Goal: Task Accomplishment & Management: Use online tool/utility

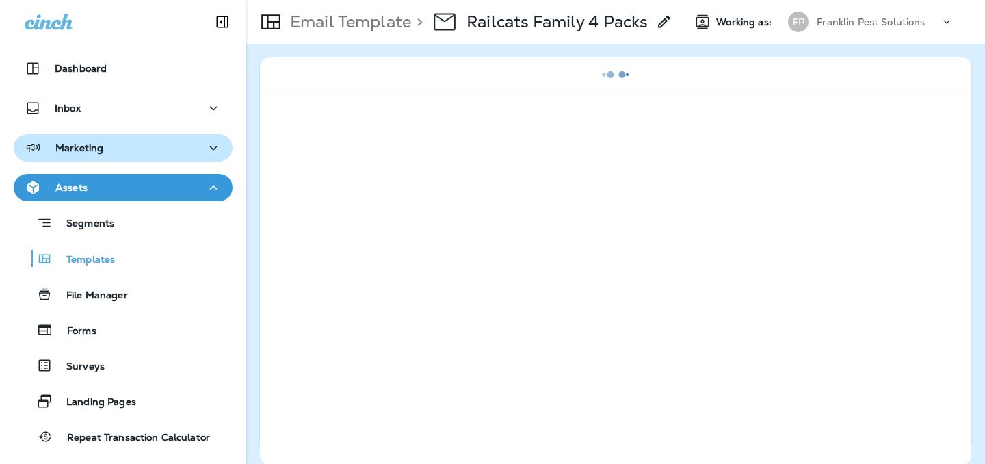
click at [109, 153] on div "Marketing" at bounding box center [123, 148] width 197 height 17
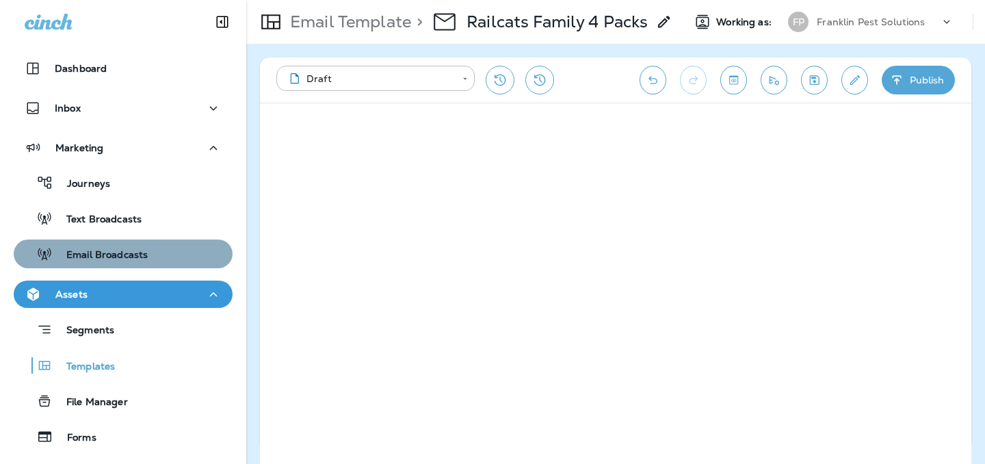
click at [111, 245] on div "Email Broadcasts" at bounding box center [83, 254] width 129 height 21
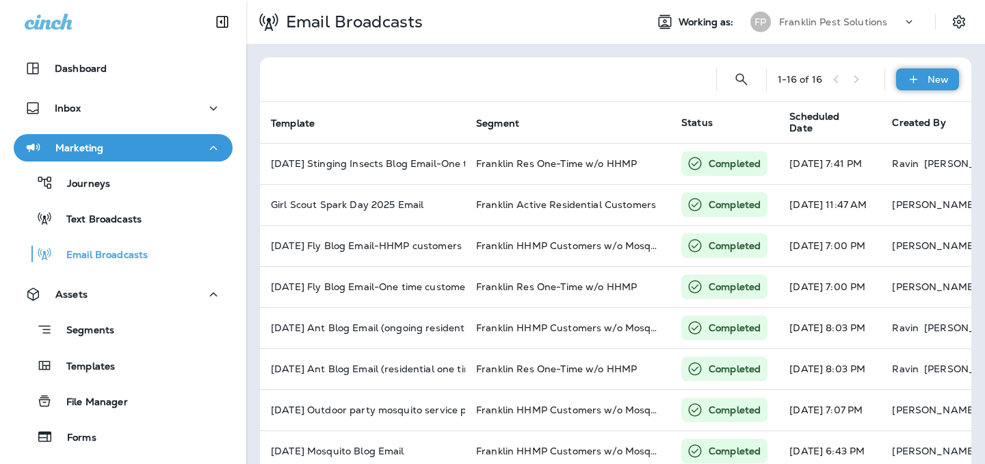
click at [906, 77] on div "New" at bounding box center [927, 79] width 63 height 22
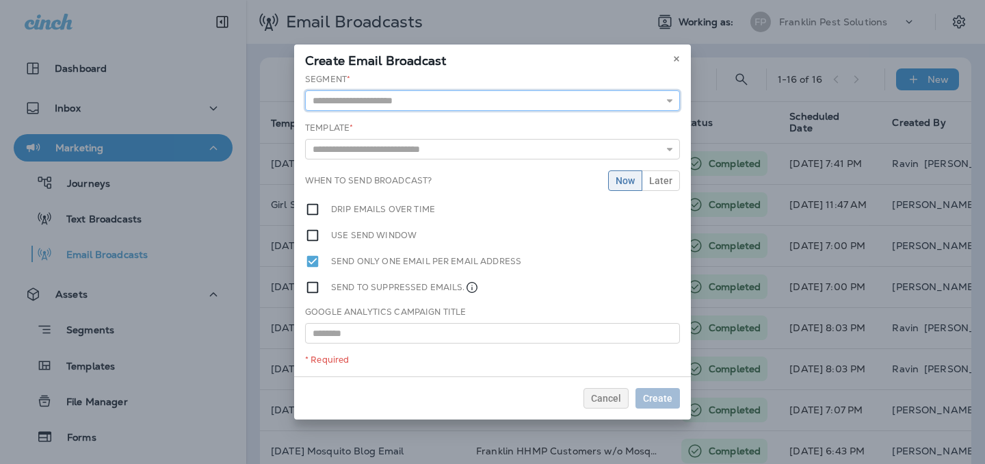
click at [443, 101] on input "text" at bounding box center [492, 100] width 375 height 21
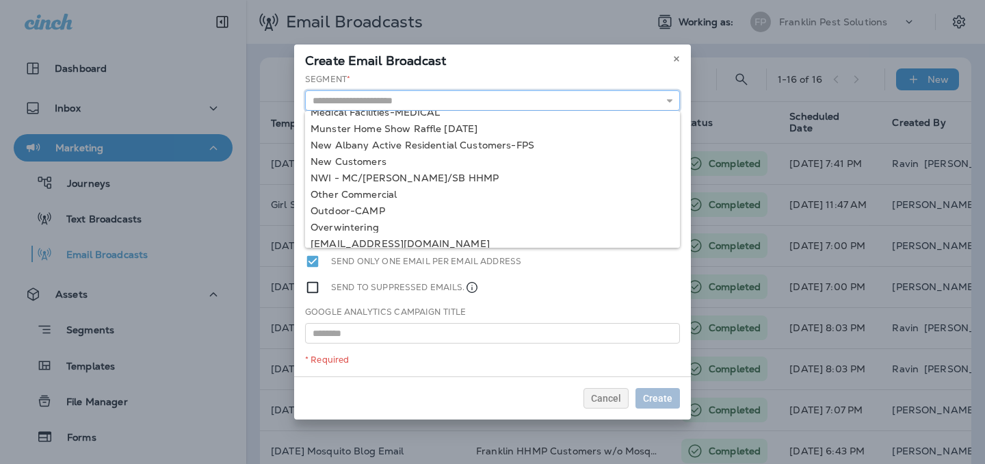
scroll to position [933, 0]
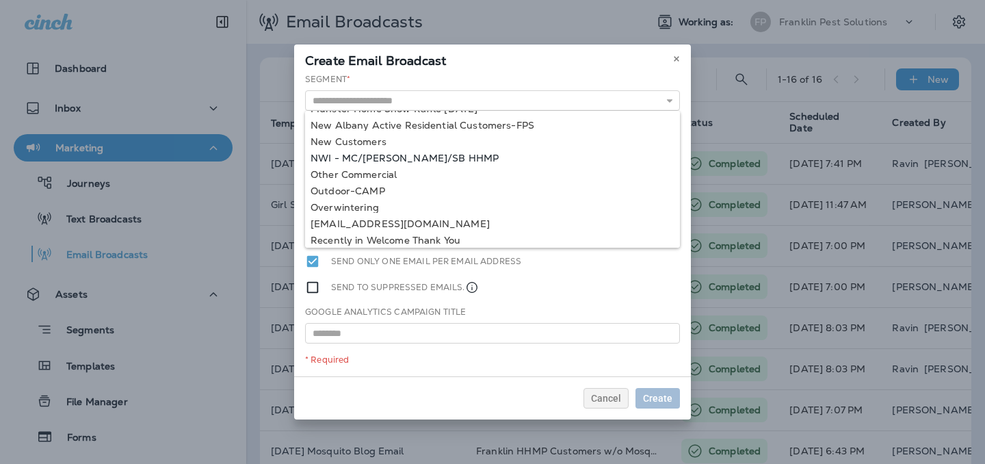
type input "**********"
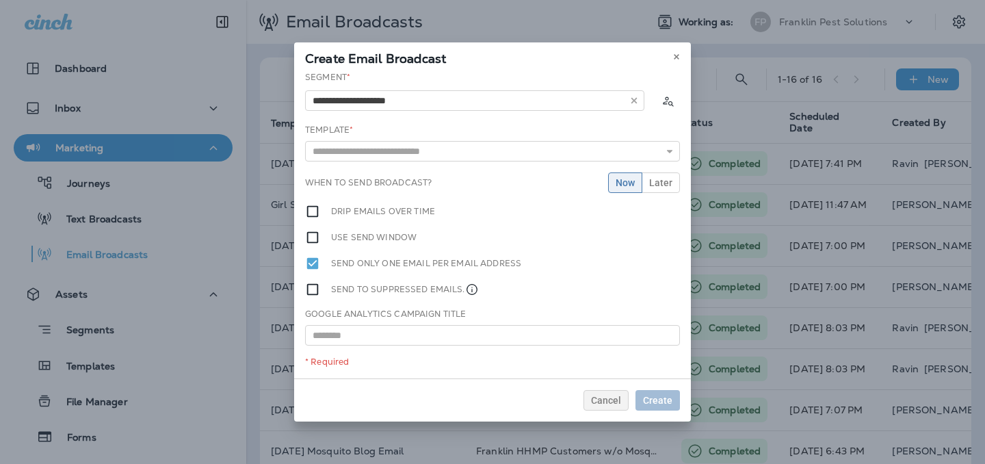
click at [408, 157] on div "**********" at bounding box center [492, 224] width 397 height 307
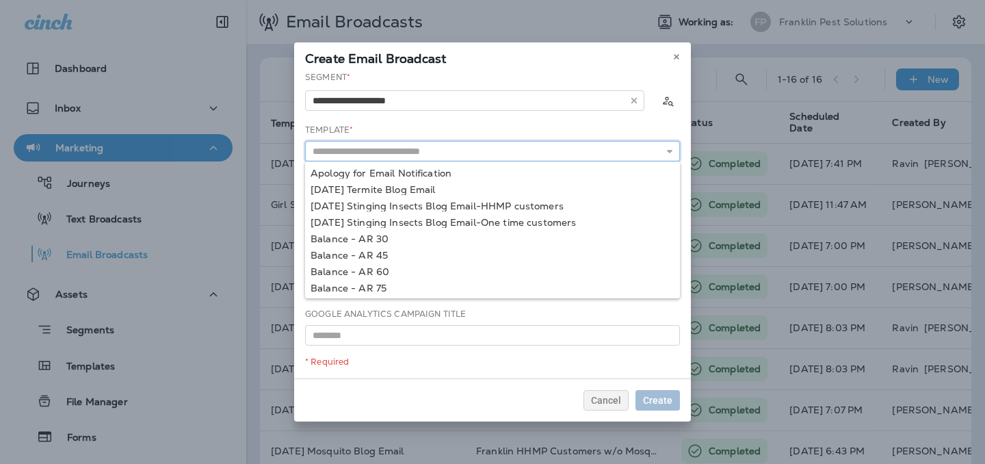
click at [412, 157] on input "text" at bounding box center [492, 151] width 375 height 21
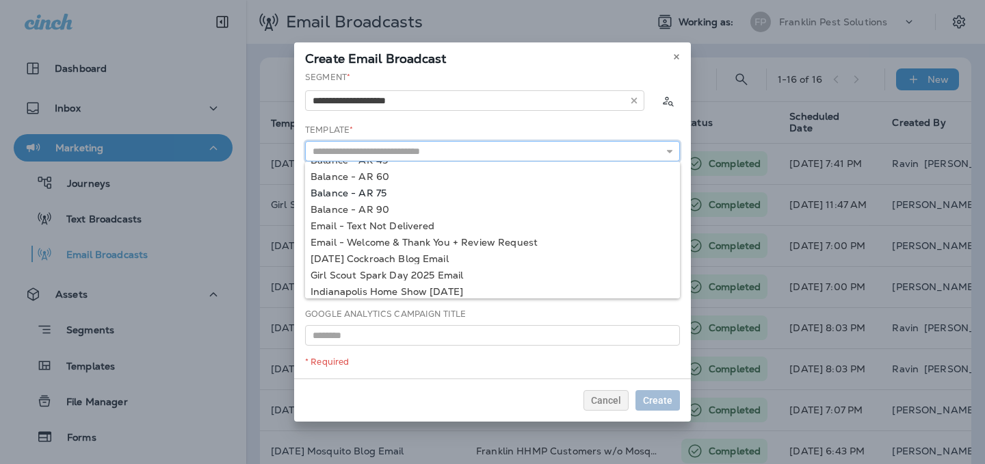
scroll to position [198, 0]
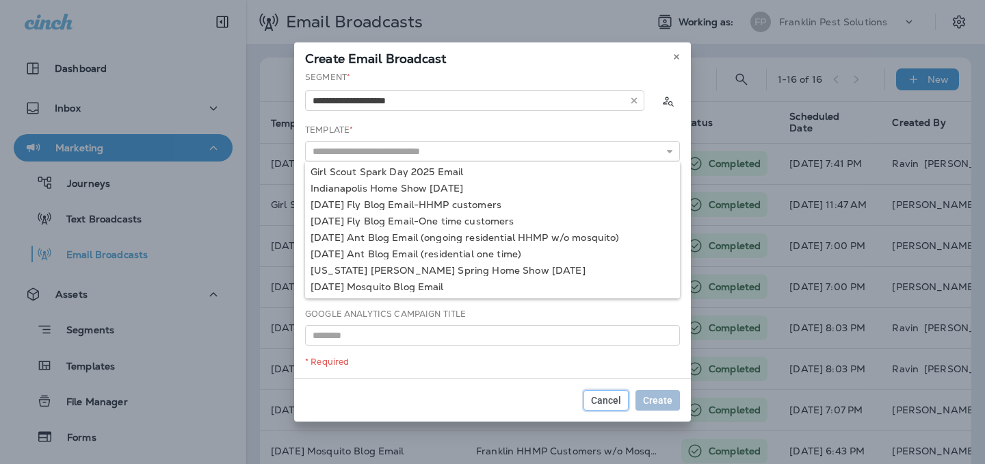
click at [606, 402] on span "Cancel" at bounding box center [606, 400] width 30 height 10
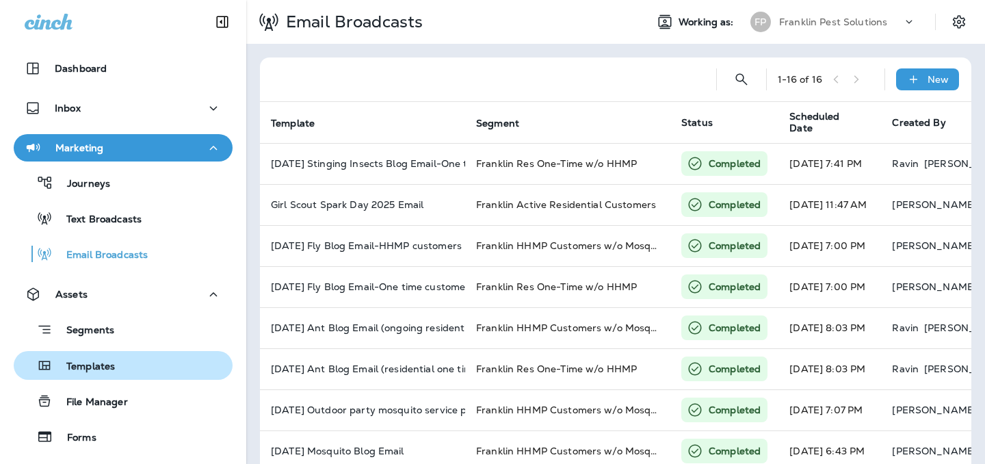
click at [91, 371] on p "Templates" at bounding box center [84, 366] width 62 height 13
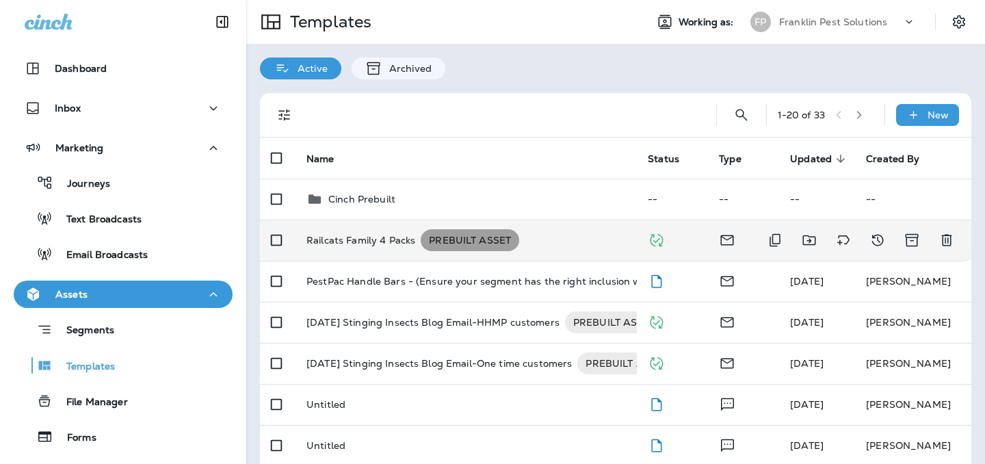
click at [482, 242] on span "PREBUILT ASSET" at bounding box center [470, 240] width 98 height 14
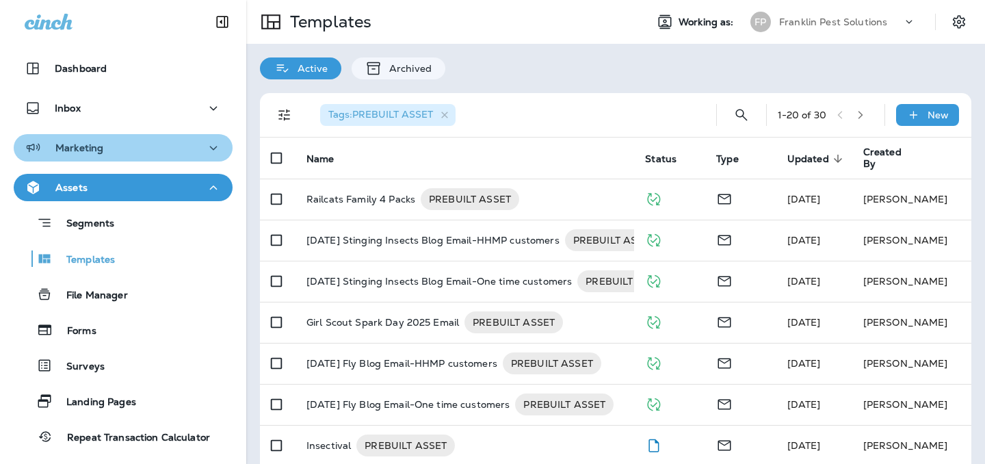
click at [93, 145] on p "Marketing" at bounding box center [79, 147] width 48 height 11
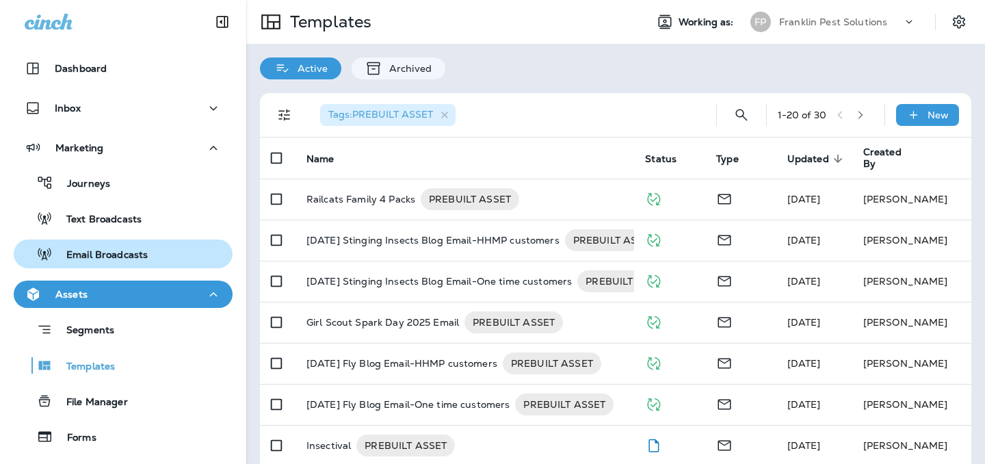
click at [96, 244] on div "Email Broadcasts" at bounding box center [83, 254] width 129 height 21
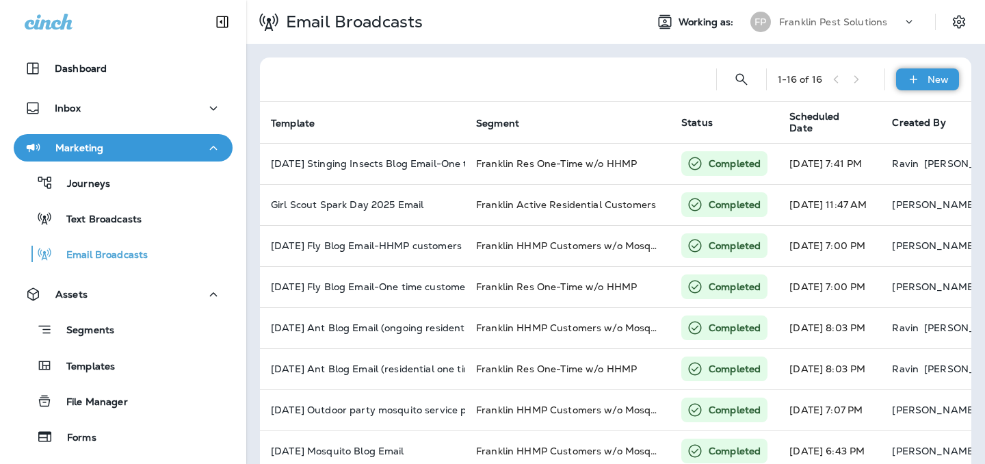
click at [906, 74] on icon at bounding box center [913, 80] width 14 height 14
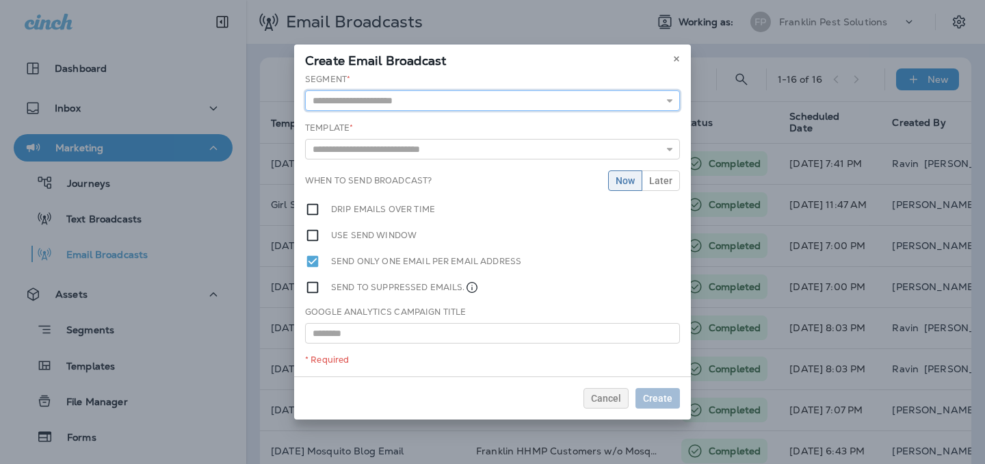
click at [401, 105] on input "text" at bounding box center [492, 100] width 375 height 21
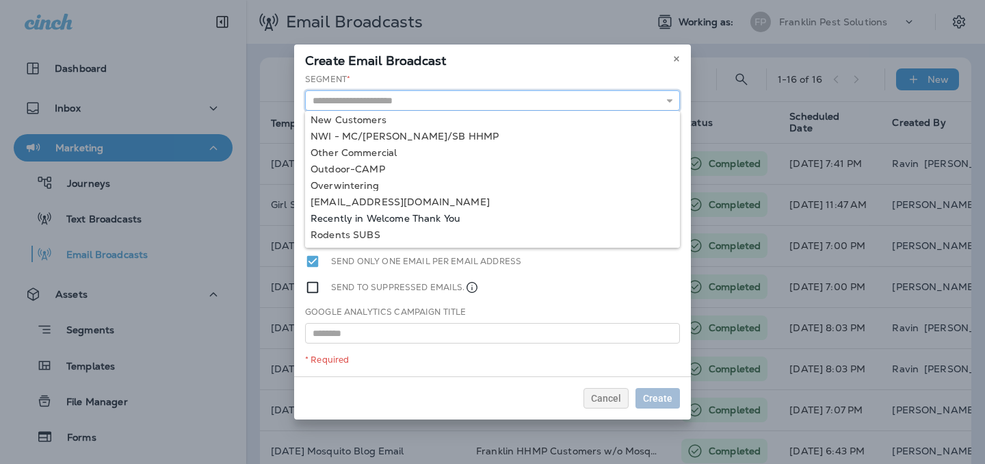
scroll to position [957, 0]
type input "**********"
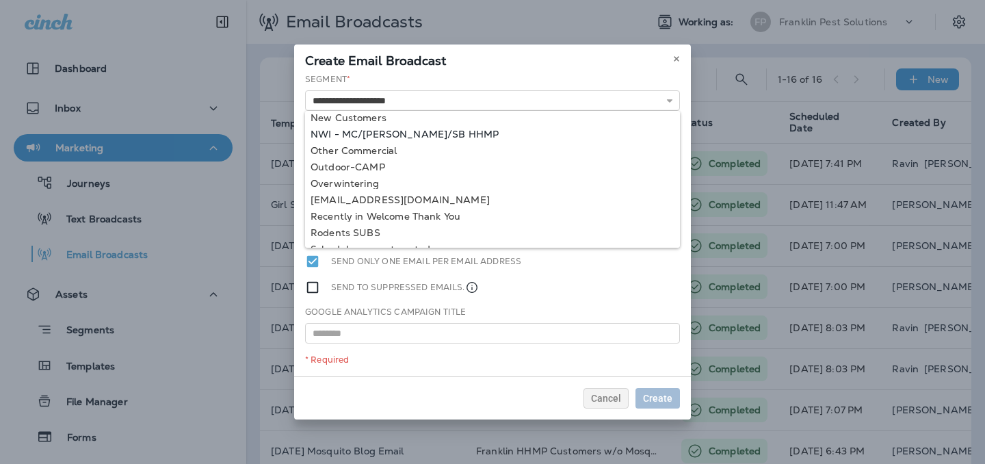
click at [393, 132] on div "**********" at bounding box center [492, 224] width 397 height 303
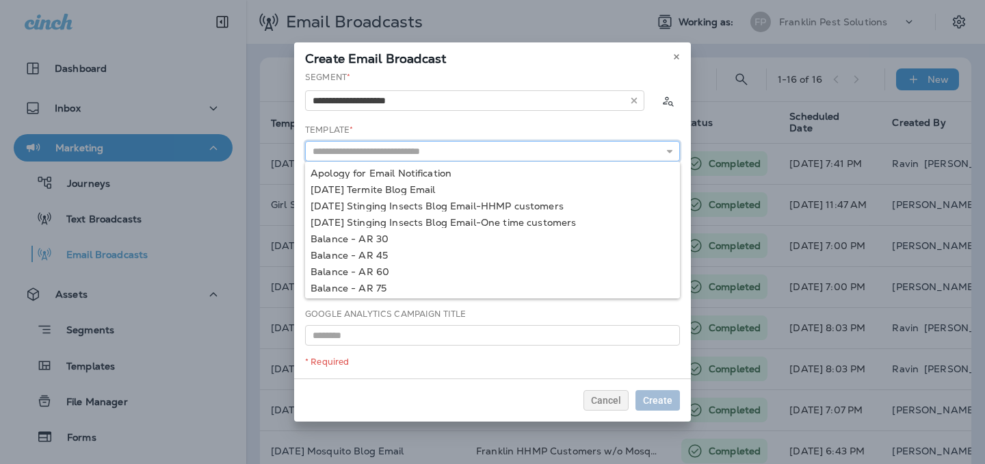
click at [393, 153] on input "text" at bounding box center [492, 151] width 375 height 21
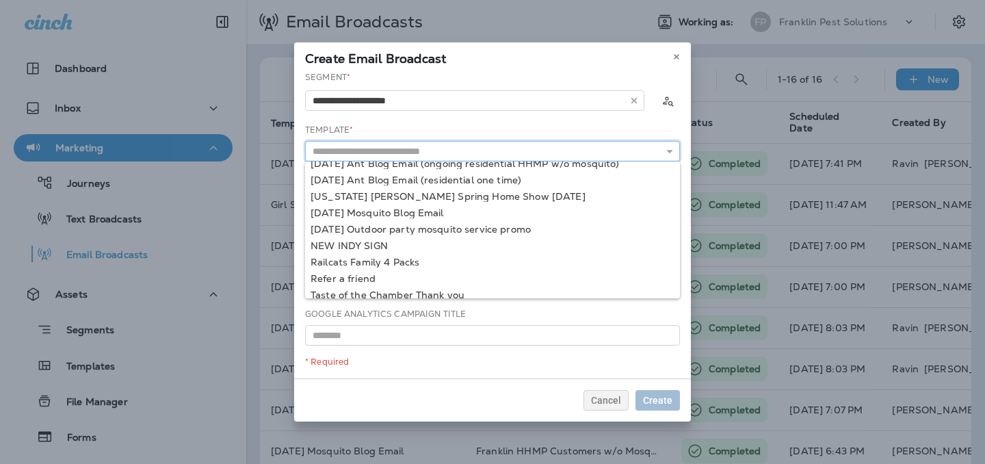
scroll to position [280, 0]
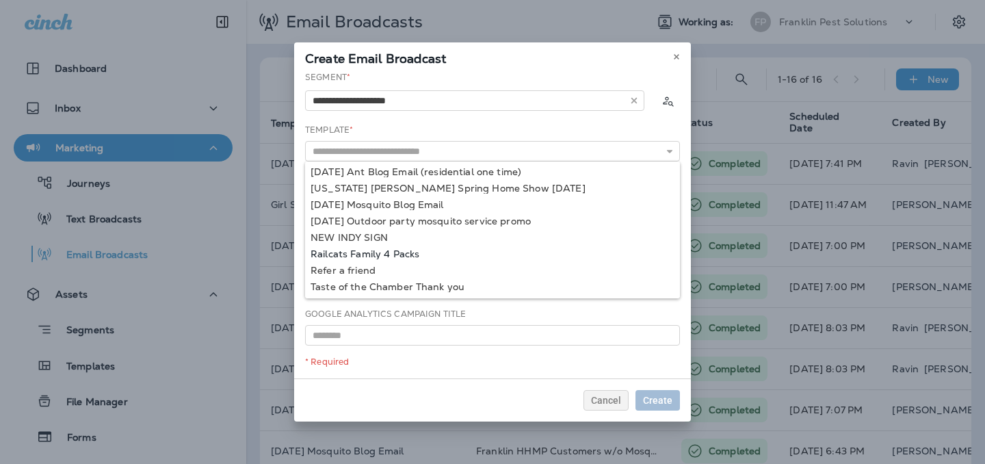
type input "**********"
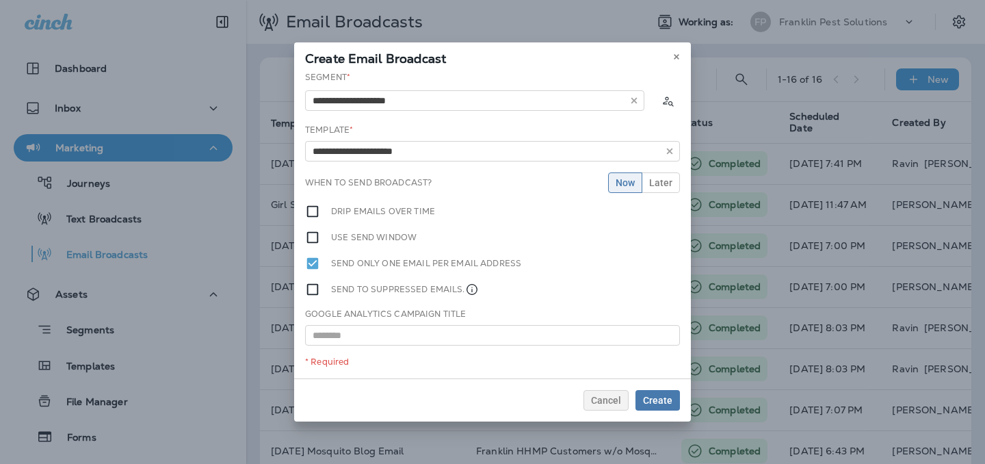
click at [371, 254] on div "**********" at bounding box center [492, 224] width 397 height 307
click at [672, 185] on span "Later" at bounding box center [660, 183] width 23 height 10
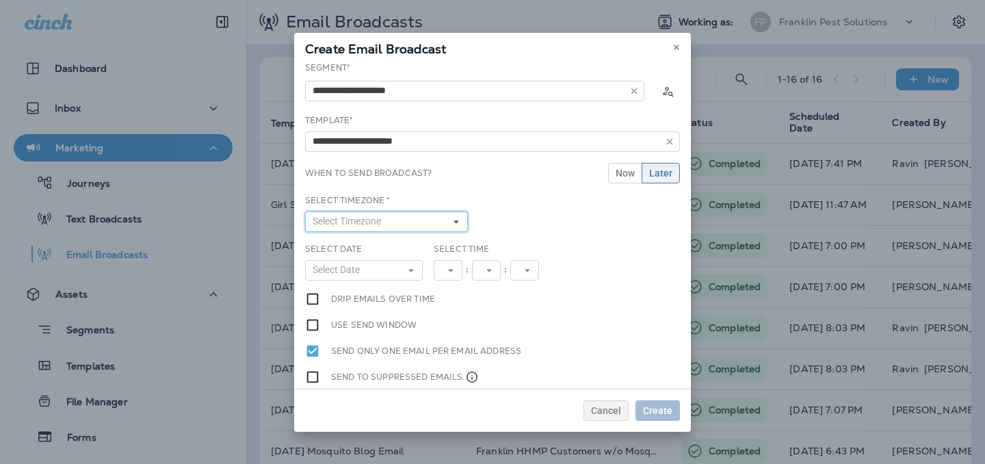
click at [419, 227] on button "Select Timezone" at bounding box center [386, 221] width 163 height 21
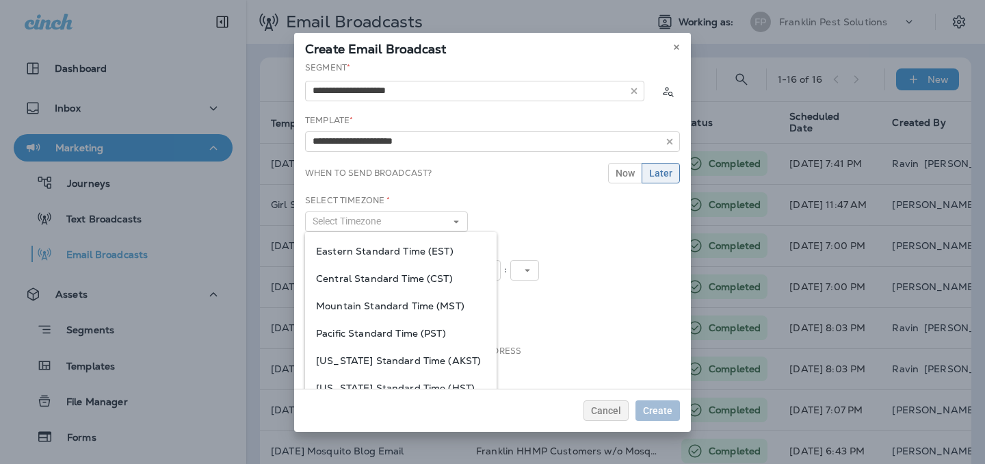
drag, startPoint x: 410, startPoint y: 250, endPoint x: 402, endPoint y: 280, distance: 31.9
click at [402, 280] on ul "Eastern Standard Time (EST) Central Standard Time (CST) Mountain Standard Time …" at bounding box center [401, 347] width 192 height 230
click at [402, 280] on span "Central Standard Time (CST)" at bounding box center [401, 278] width 170 height 11
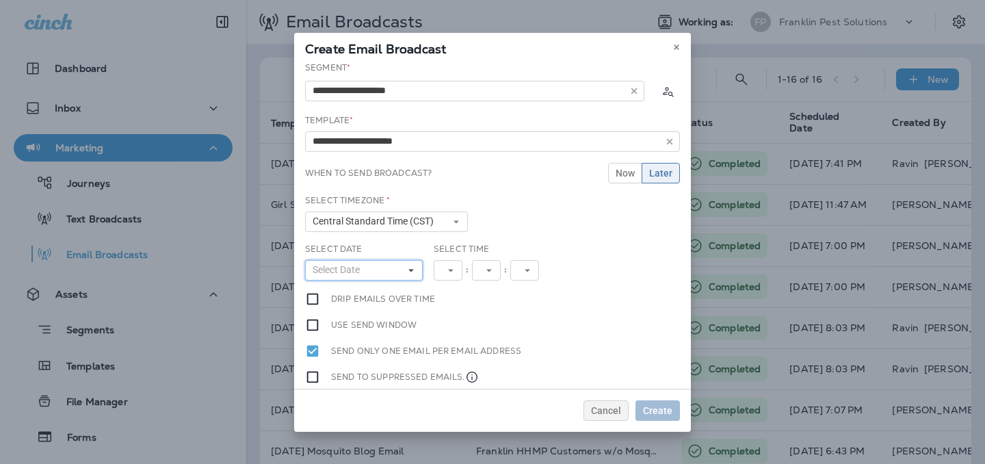
click at [391, 271] on button "Select Date" at bounding box center [364, 270] width 118 height 21
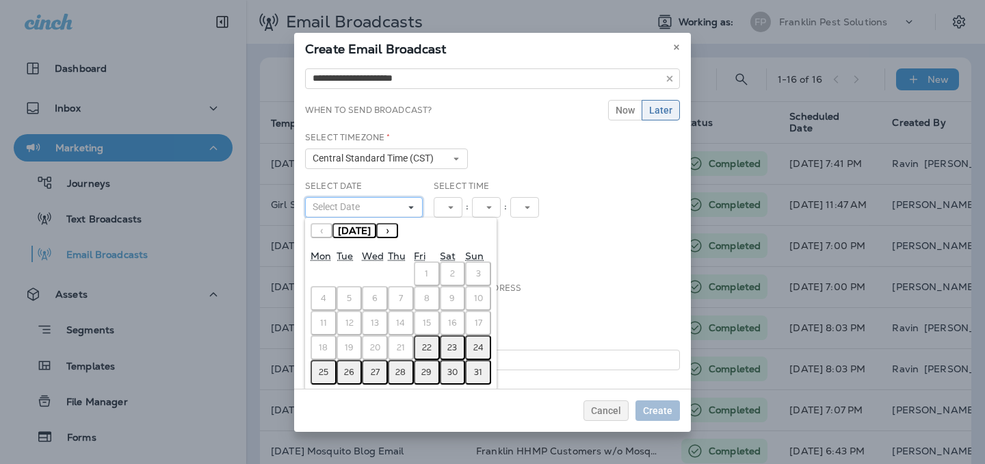
scroll to position [77, 0]
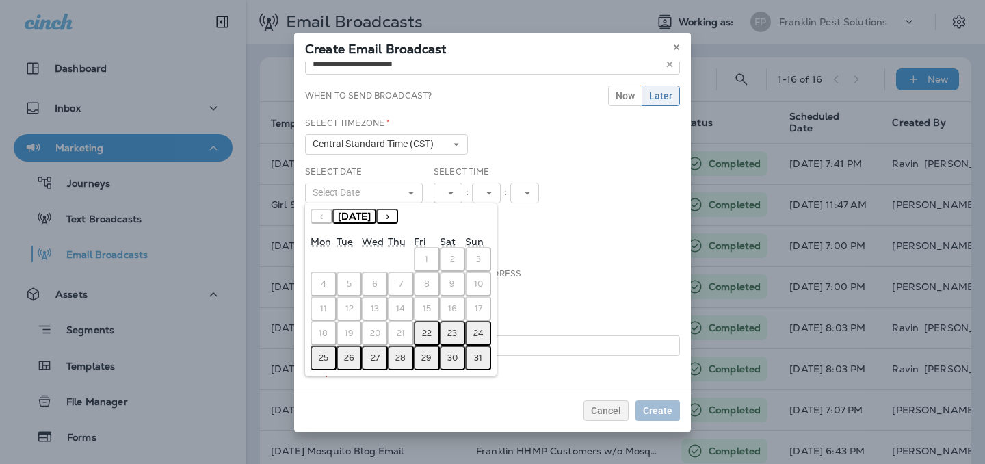
click at [428, 334] on abbr "22" at bounding box center [427, 333] width 10 height 11
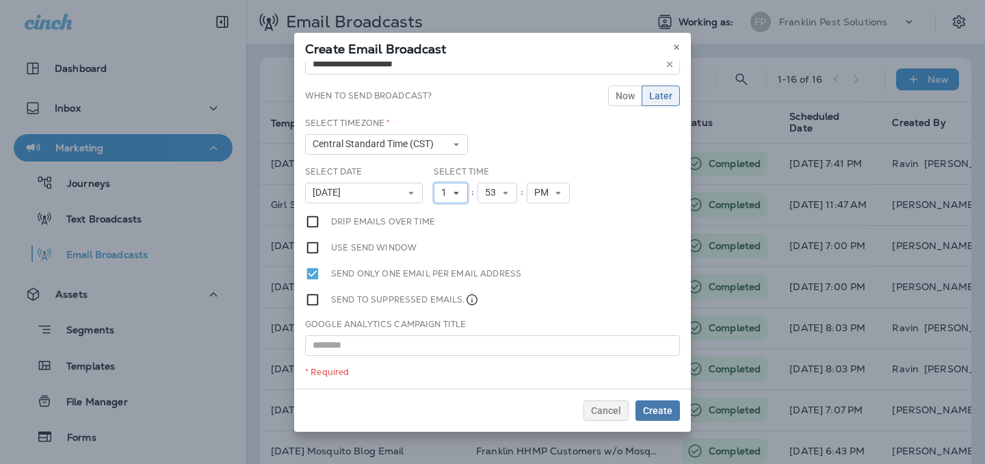
click at [459, 196] on icon at bounding box center [456, 193] width 8 height 8
click at [450, 234] on link "2" at bounding box center [451, 231] width 34 height 16
click at [509, 194] on icon at bounding box center [505, 193] width 8 height 8
click at [505, 213] on link "00" at bounding box center [497, 215] width 40 height 16
click at [458, 202] on button "2" at bounding box center [451, 193] width 34 height 21
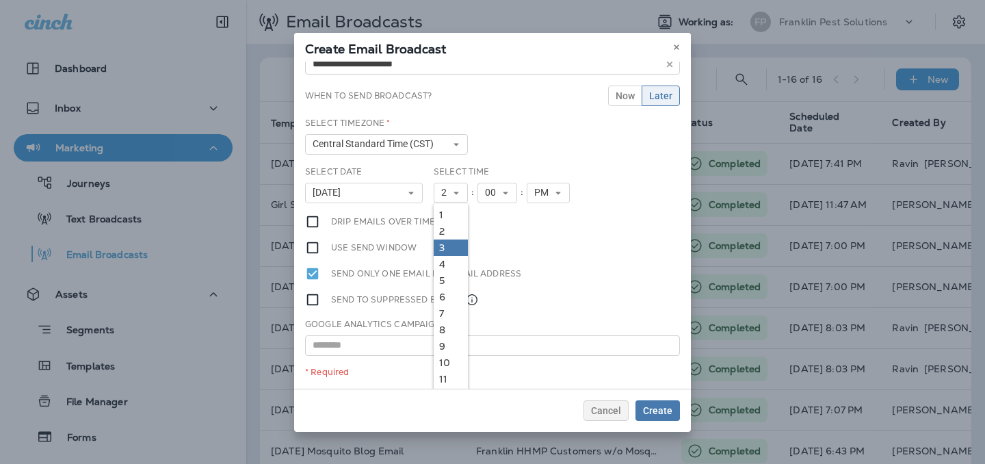
click at [452, 248] on link "3" at bounding box center [451, 247] width 34 height 16
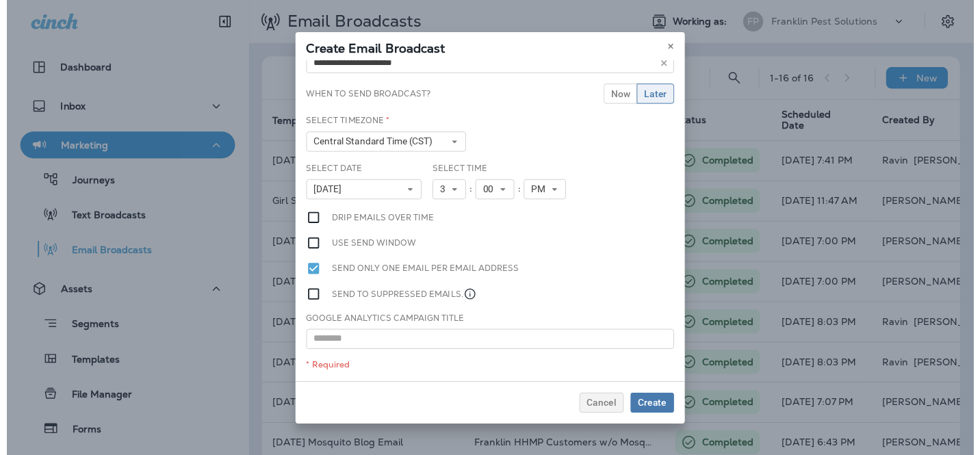
scroll to position [0, 0]
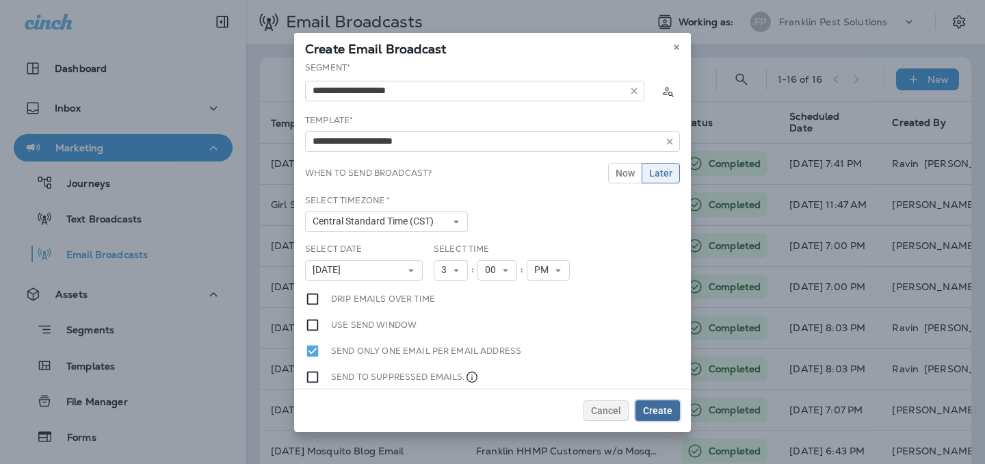
click at [668, 415] on span "Create" at bounding box center [657, 411] width 29 height 10
